Goal: Navigation & Orientation: Find specific page/section

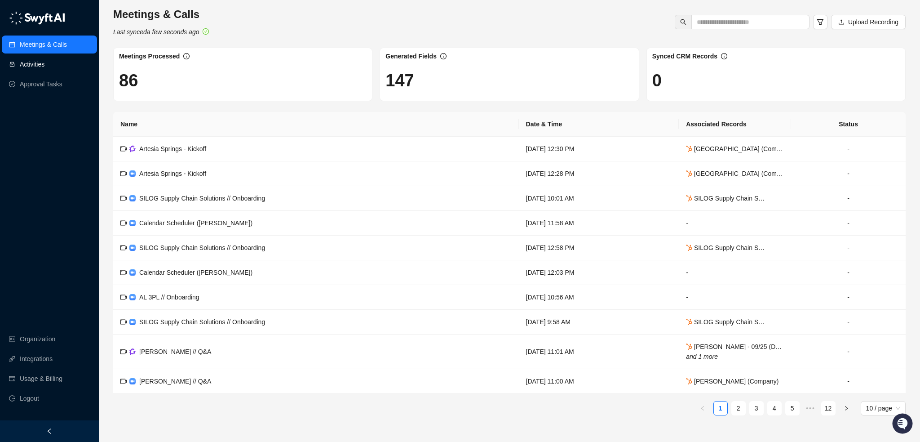
click at [41, 62] on link "Activities" at bounding box center [32, 64] width 25 height 18
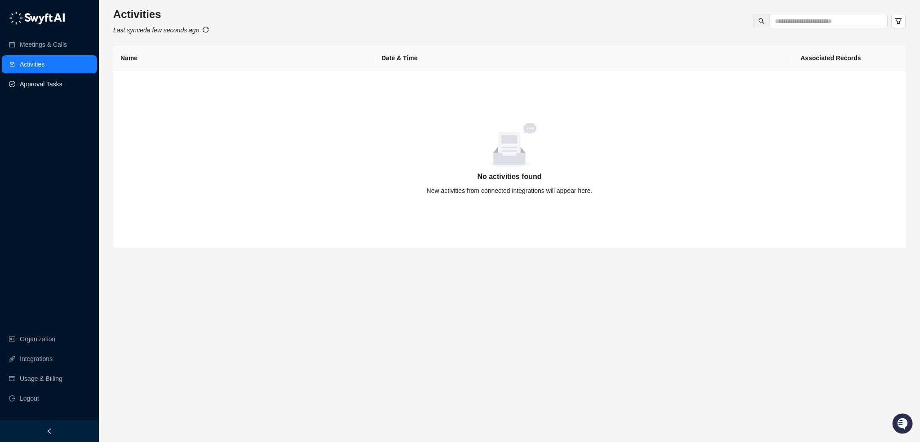
click at [43, 80] on link "Approval Tasks" at bounding box center [41, 84] width 43 height 18
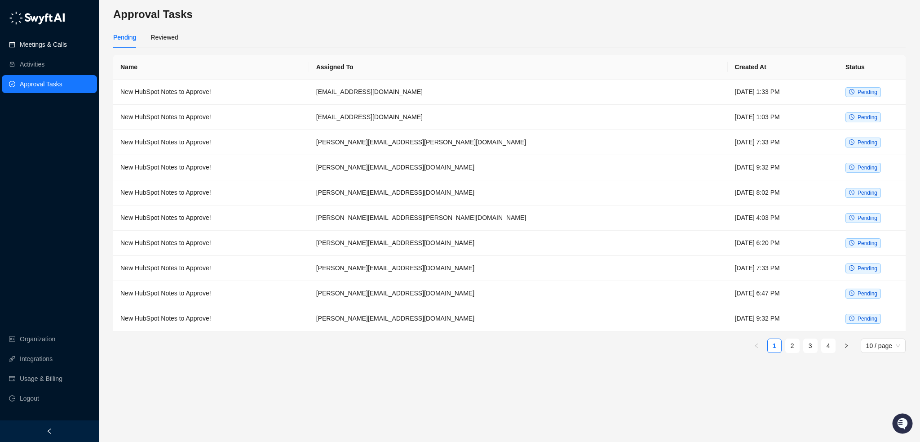
click at [52, 44] on link "Meetings & Calls" at bounding box center [43, 45] width 47 height 18
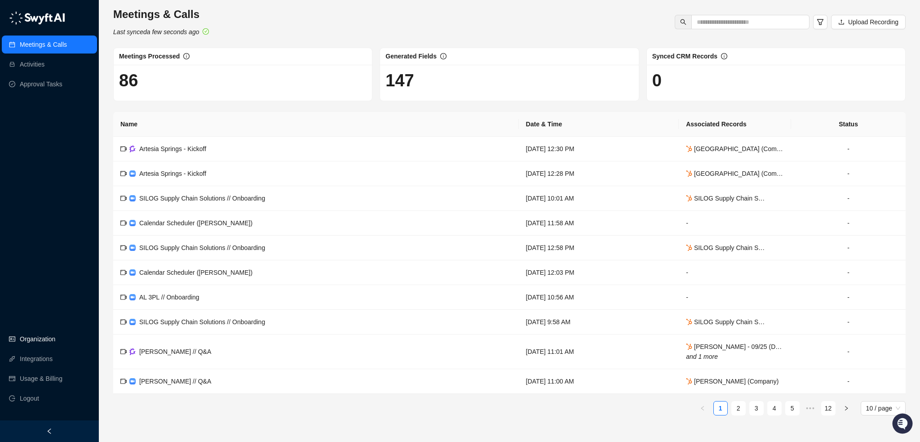
click at [45, 339] on link "Organization" at bounding box center [38, 339] width 36 height 18
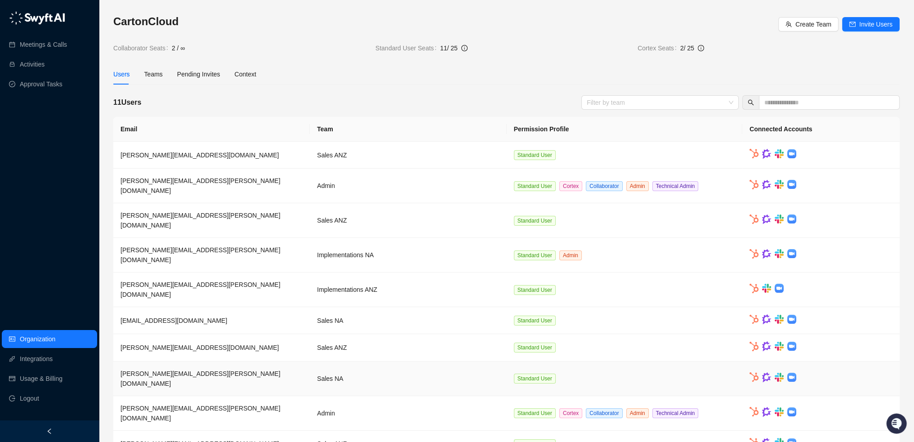
scroll to position [1, 0]
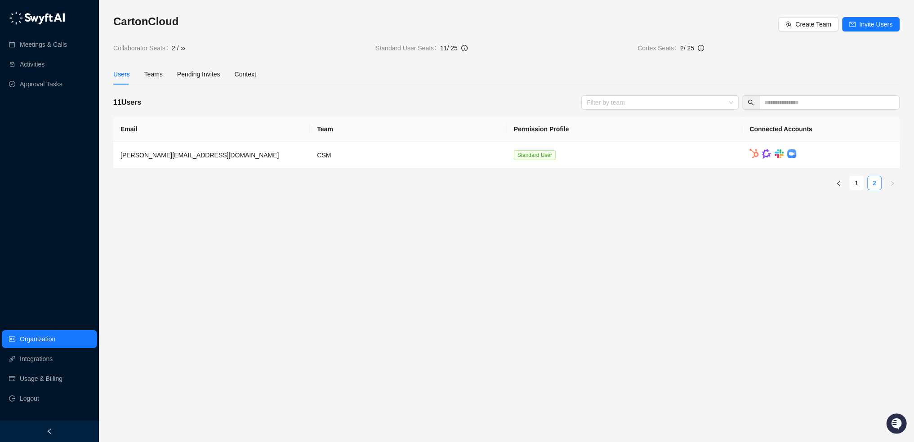
scroll to position [0, 0]
click at [863, 185] on link "1" at bounding box center [862, 182] width 13 height 13
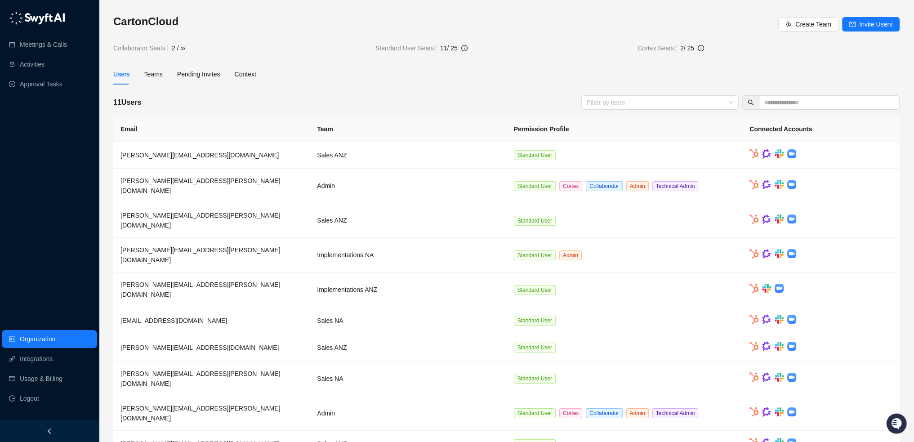
scroll to position [1, 0]
